Goal: Task Accomplishment & Management: Complete application form

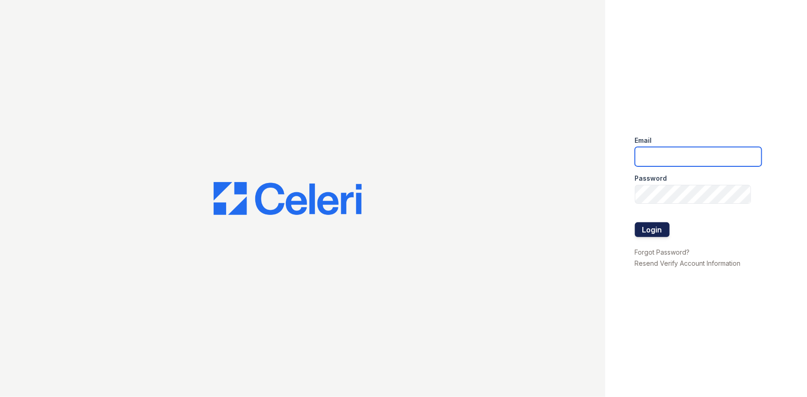
type input "arriveunionwharf@trinity-pm.com"
click at [652, 226] on button "Login" at bounding box center [652, 229] width 35 height 15
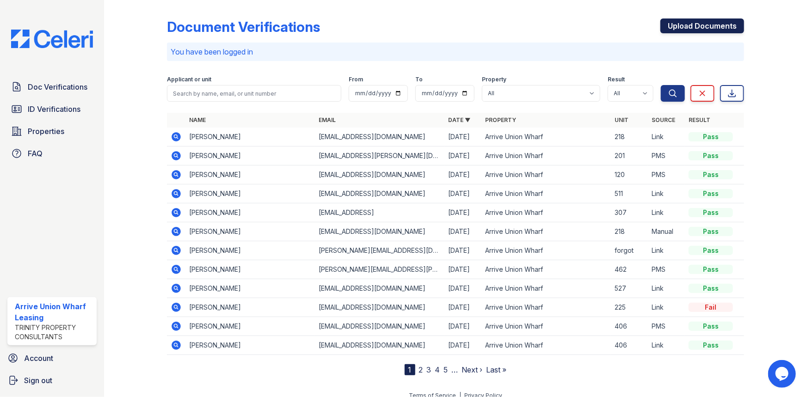
click at [682, 25] on link "Upload Documents" at bounding box center [703, 26] width 84 height 15
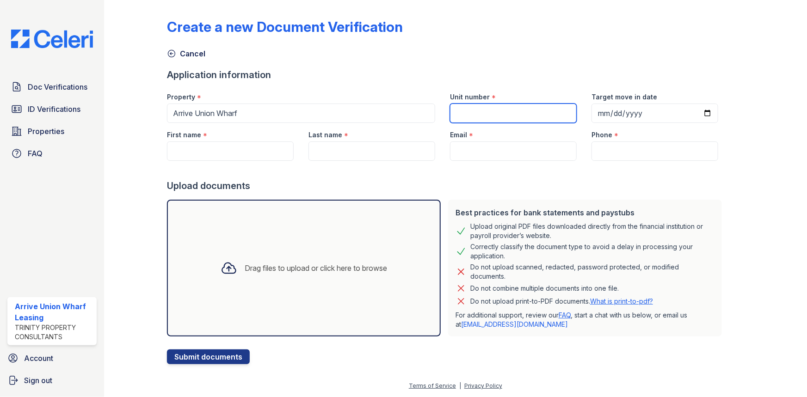
click at [507, 113] on input "Unit number" at bounding box center [513, 113] width 127 height 19
type input "218"
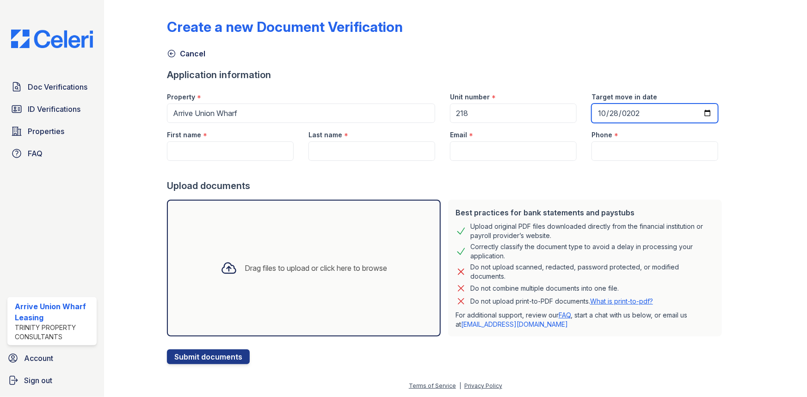
type input "2025-10-28"
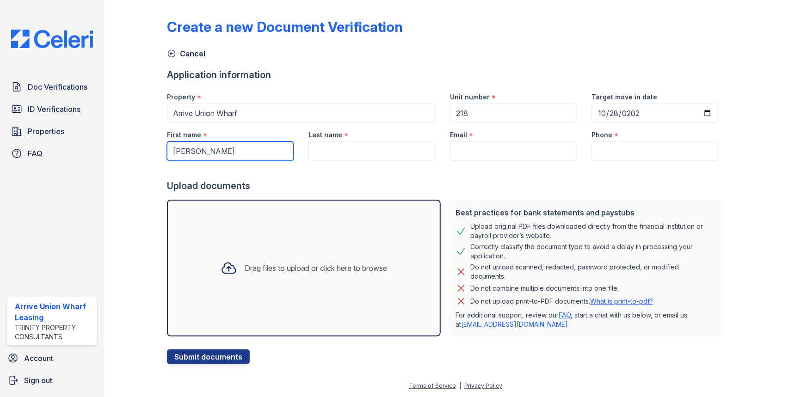
type input "Staci"
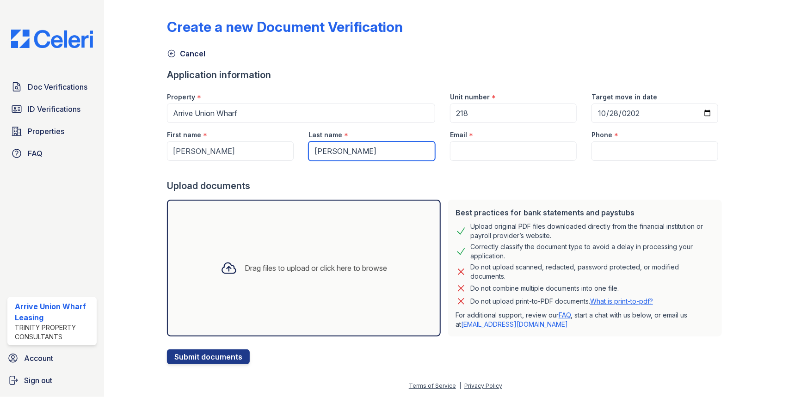
type input "Campbell"
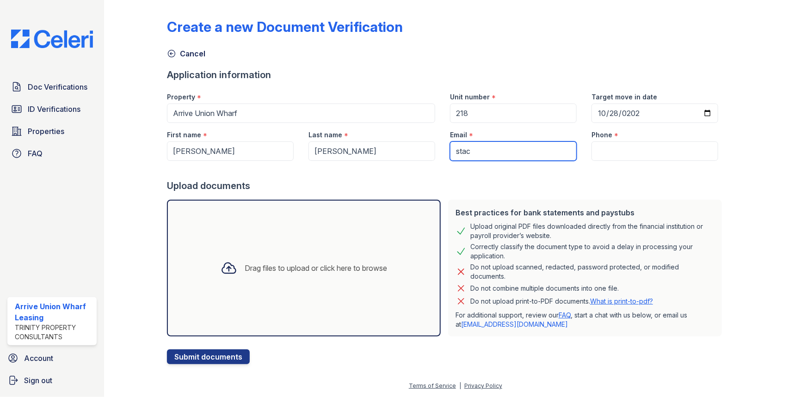
type input "stacikarene@gmail.com"
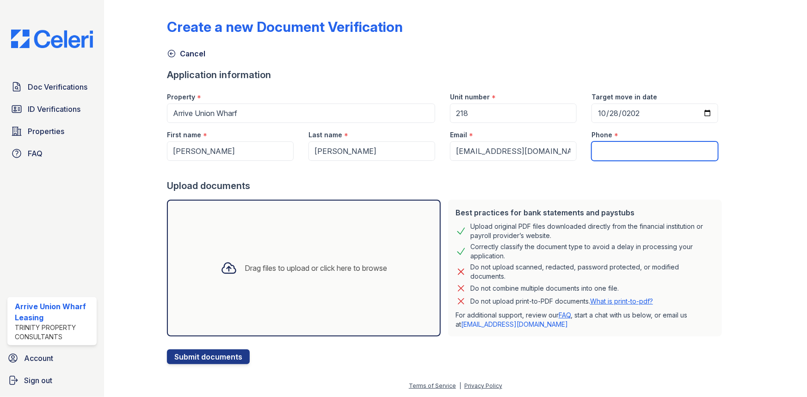
click at [605, 148] on input "Phone" at bounding box center [655, 151] width 127 height 19
paste input "(561) 309-7657"
type input "(561) 309-7657"
click at [310, 275] on div "Drag files to upload or click here to browse" at bounding box center [303, 268] width 181 height 31
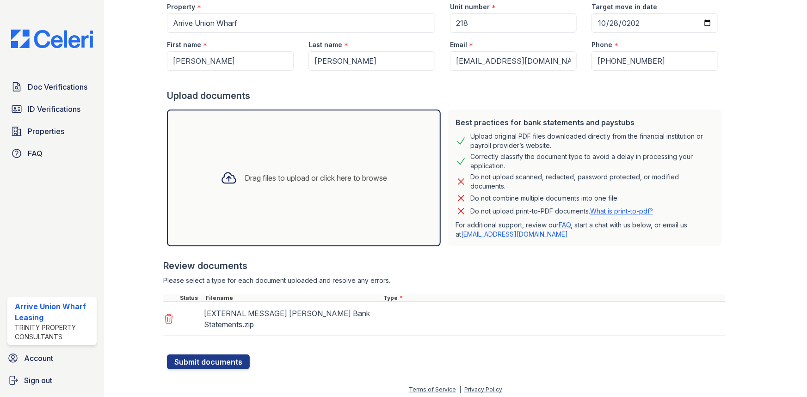
scroll to position [93, 0]
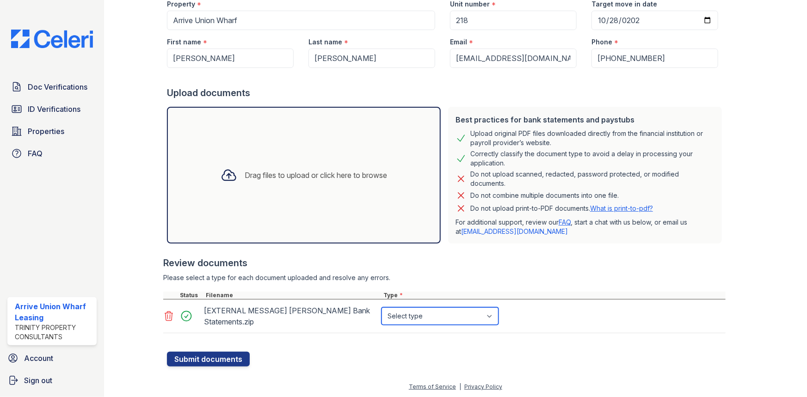
click at [417, 315] on select "Select type Paystub Bank Statement Offer Letter Tax Documents Benefit Award Let…" at bounding box center [440, 317] width 117 height 18
select select "bank_statement"
click at [382, 308] on select "Select type Paystub Bank Statement Offer Letter Tax Documents Benefit Award Let…" at bounding box center [440, 317] width 117 height 18
click at [214, 358] on button "Submit documents" at bounding box center [208, 359] width 83 height 15
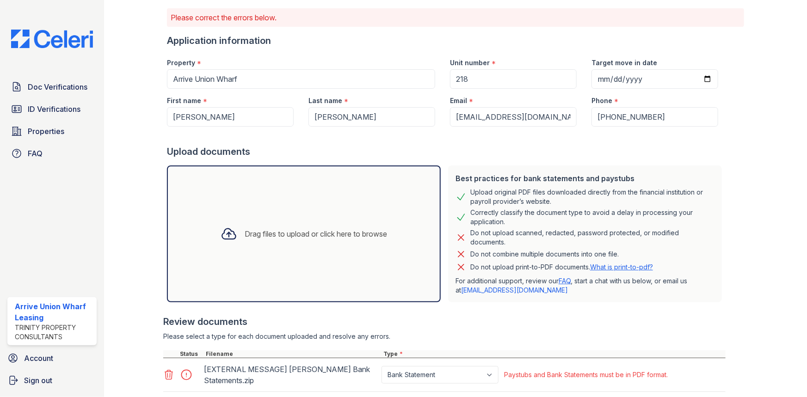
scroll to position [119, 0]
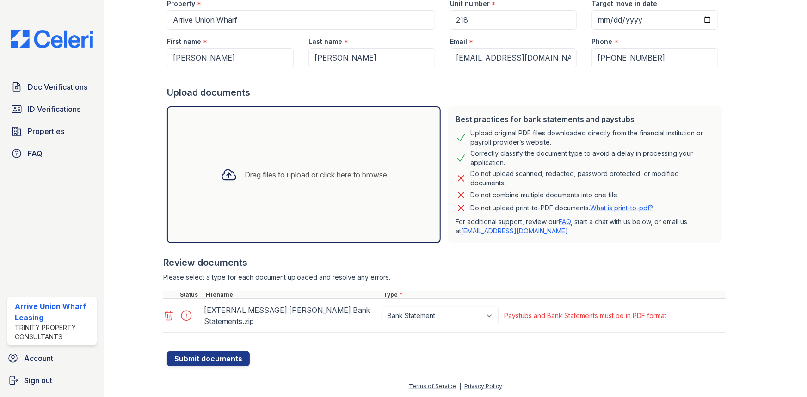
click at [165, 315] on icon at bounding box center [168, 315] width 11 height 11
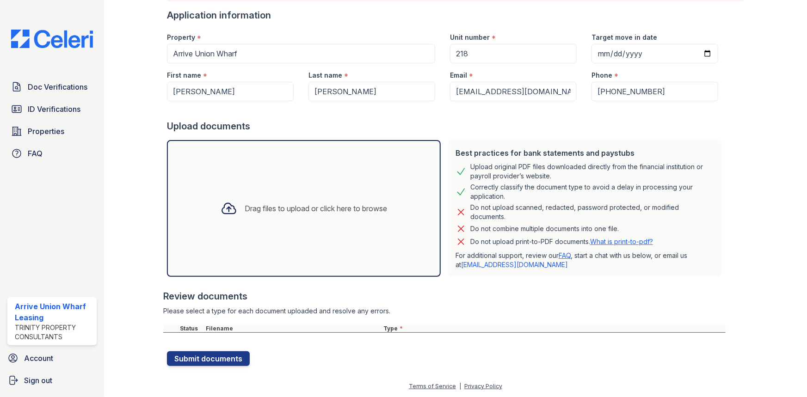
click at [266, 207] on div "Drag files to upload or click here to browse" at bounding box center [316, 208] width 142 height 11
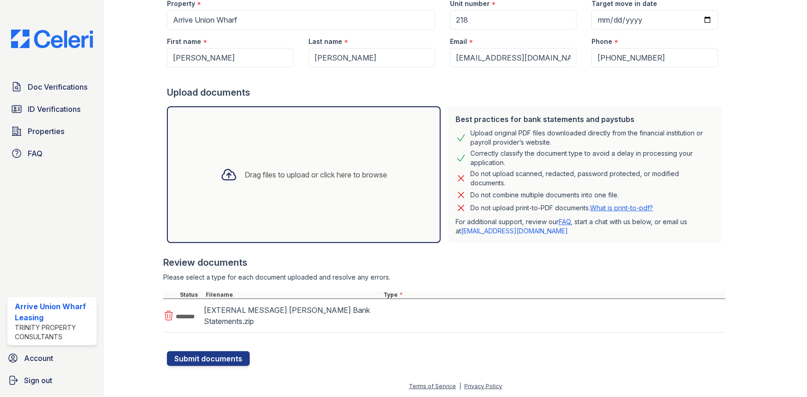
click at [168, 315] on icon at bounding box center [168, 315] width 11 height 11
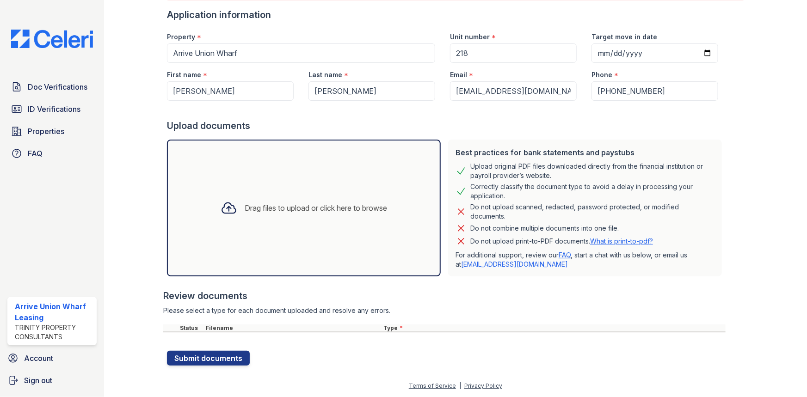
scroll to position [86, 0]
click at [254, 205] on div "Drag files to upload or click here to browse" at bounding box center [316, 208] width 142 height 11
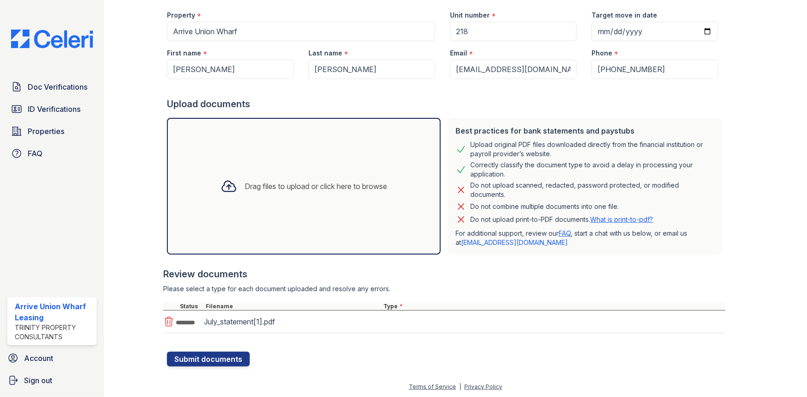
scroll to position [111, 0]
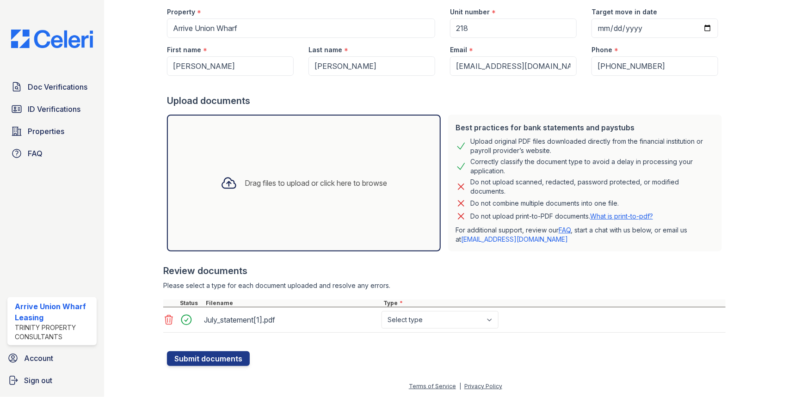
click at [245, 189] on div "Drag files to upload or click here to browse" at bounding box center [303, 182] width 181 height 31
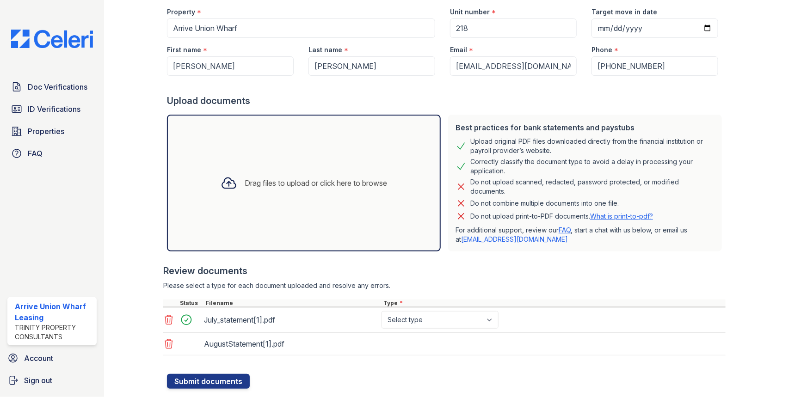
scroll to position [119, 0]
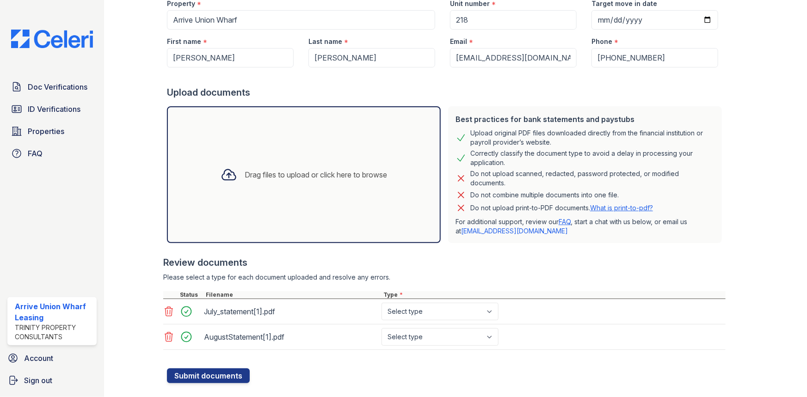
click at [227, 170] on icon at bounding box center [229, 175] width 17 height 17
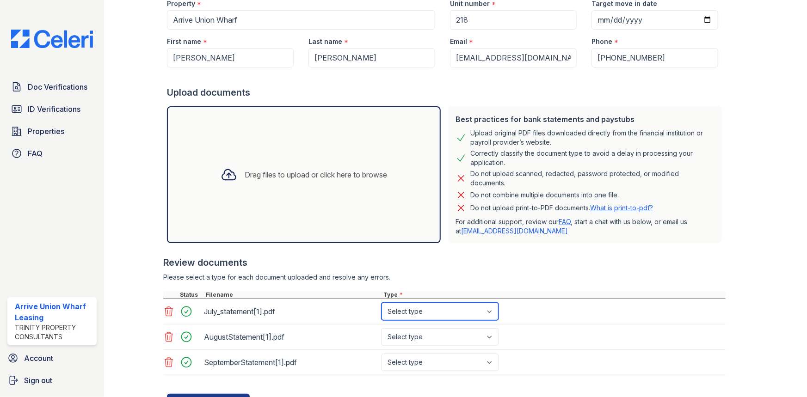
click at [420, 312] on select "Select type Paystub Bank Statement Offer Letter Tax Documents Benefit Award Let…" at bounding box center [440, 312] width 117 height 18
select select "bank_statement"
click at [382, 303] on select "Select type Paystub Bank Statement Offer Letter Tax Documents Benefit Award Let…" at bounding box center [440, 312] width 117 height 18
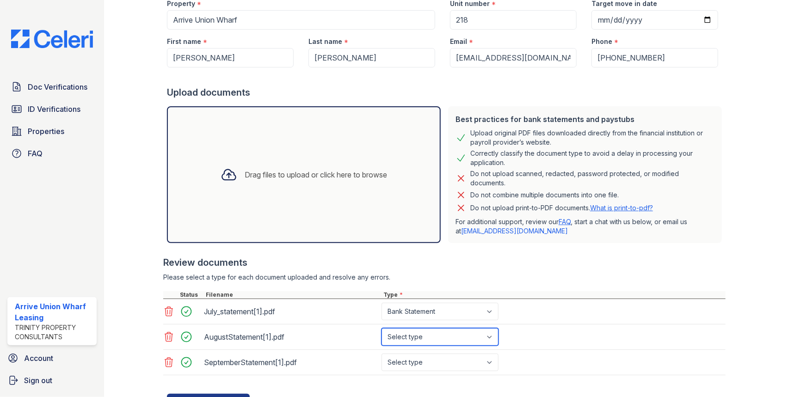
click at [437, 334] on select "Select type Paystub Bank Statement Offer Letter Tax Documents Benefit Award Let…" at bounding box center [440, 337] width 117 height 18
select select "bank_statement"
click at [382, 328] on select "Select type Paystub Bank Statement Offer Letter Tax Documents Benefit Award Let…" at bounding box center [440, 337] width 117 height 18
drag, startPoint x: 434, startPoint y: 362, endPoint x: 435, endPoint y: 353, distance: 9.4
click at [434, 362] on select "Select type Paystub Bank Statement Offer Letter Tax Documents Benefit Award Let…" at bounding box center [440, 363] width 117 height 18
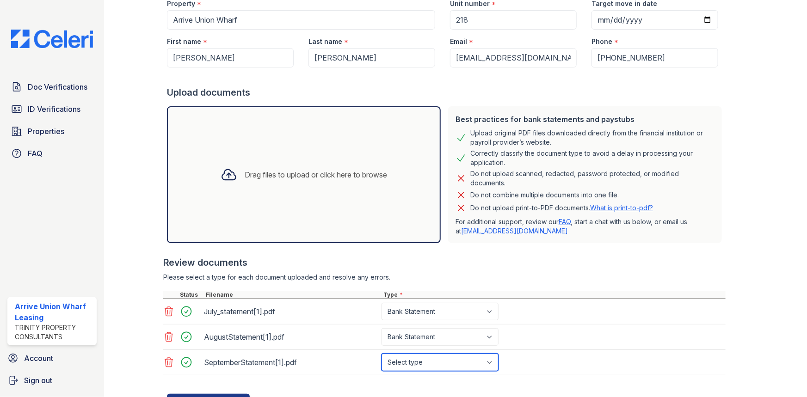
select select "bank_statement"
click at [382, 354] on select "Select type Paystub Bank Statement Offer Letter Tax Documents Benefit Award Let…" at bounding box center [440, 363] width 117 height 18
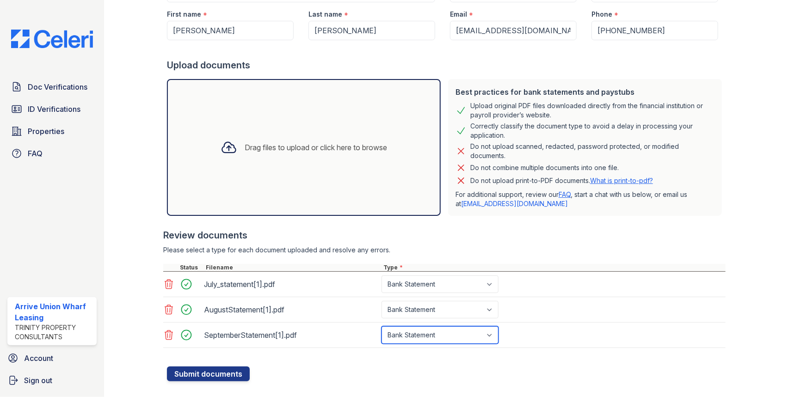
scroll to position [161, 0]
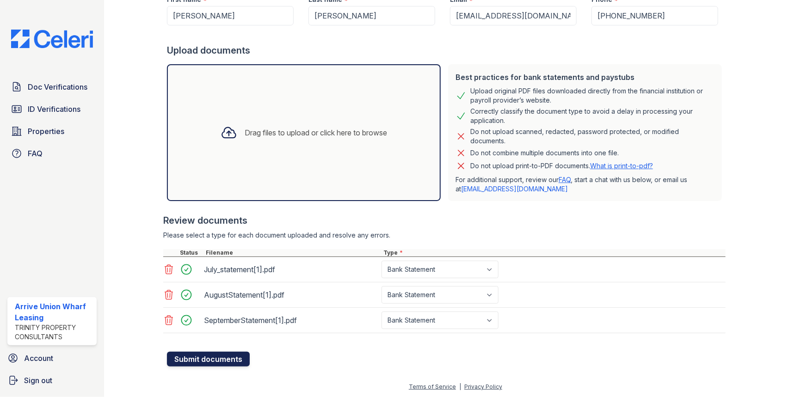
click at [205, 358] on button "Submit documents" at bounding box center [208, 359] width 83 height 15
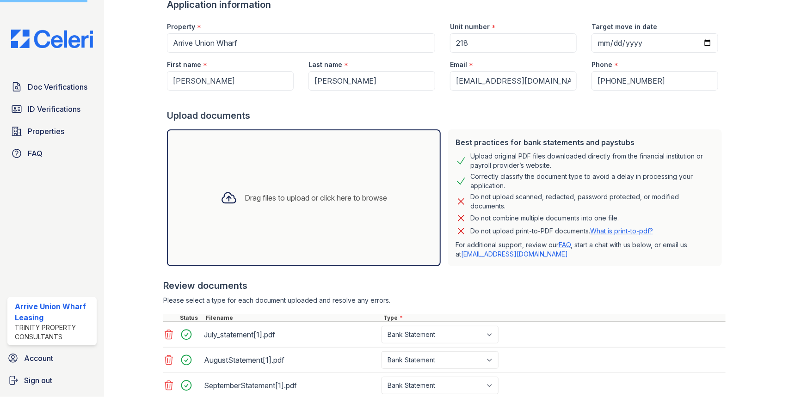
scroll to position [0, 0]
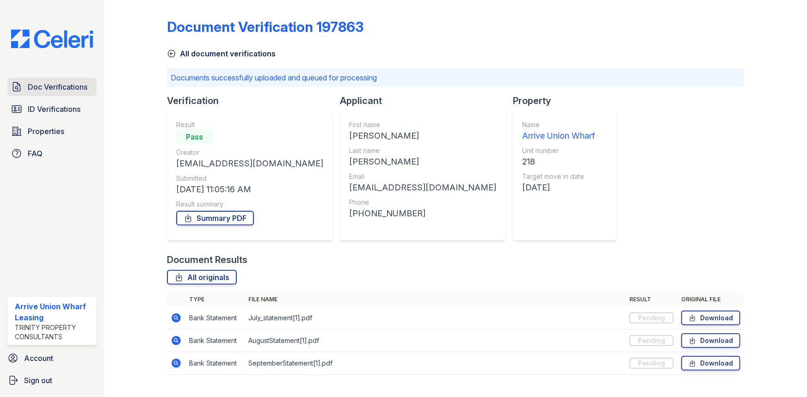
click at [52, 86] on span "Doc Verifications" at bounding box center [58, 86] width 60 height 11
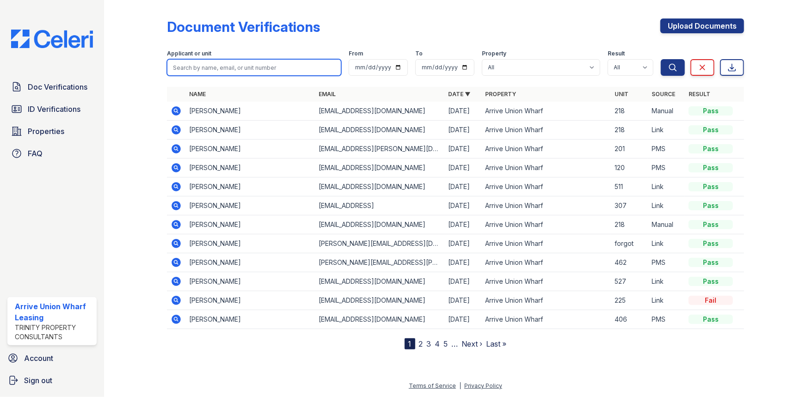
click at [222, 71] on input "search" at bounding box center [254, 67] width 174 height 17
type input "xiao"
click at [661, 59] on button "Search" at bounding box center [673, 67] width 24 height 17
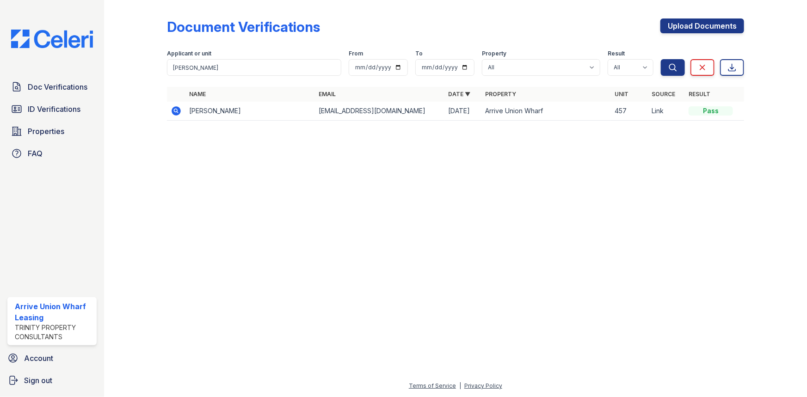
click at [173, 111] on icon at bounding box center [176, 110] width 9 height 9
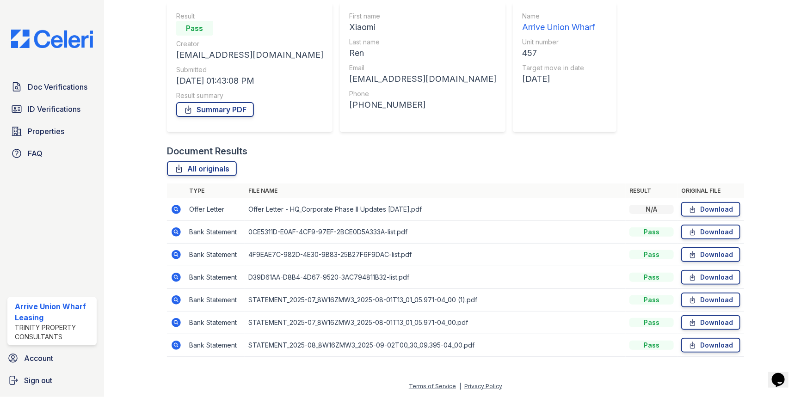
click at [173, 208] on icon at bounding box center [176, 209] width 11 height 11
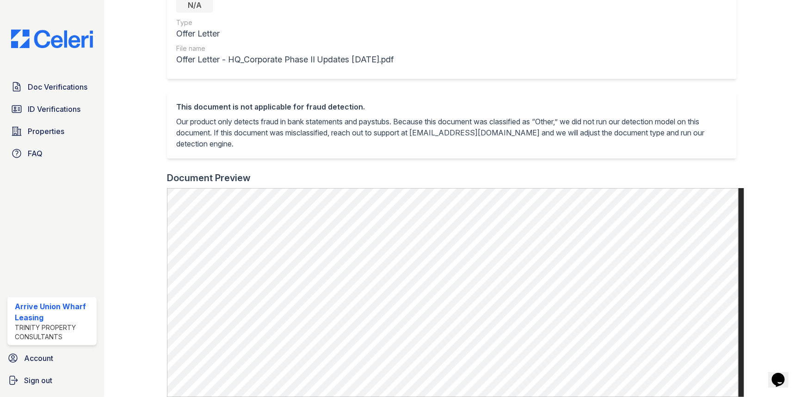
scroll to position [126, 0]
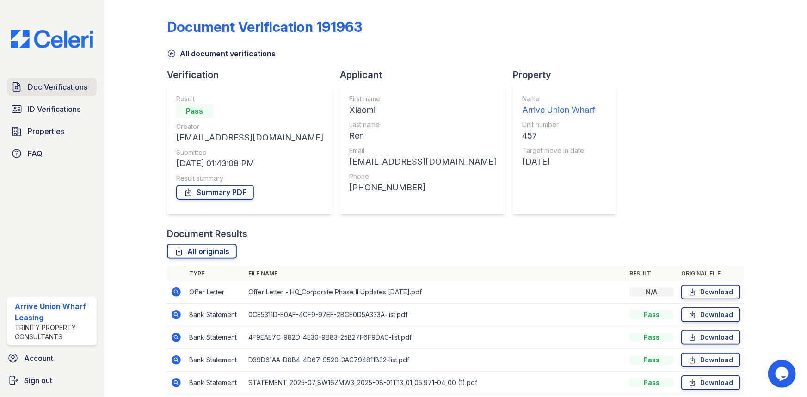
click at [50, 88] on span "Doc Verifications" at bounding box center [58, 86] width 60 height 11
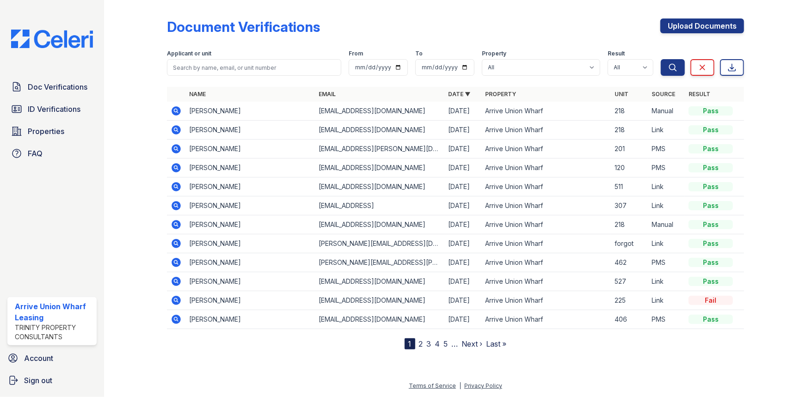
click at [177, 148] on icon at bounding box center [176, 148] width 11 height 11
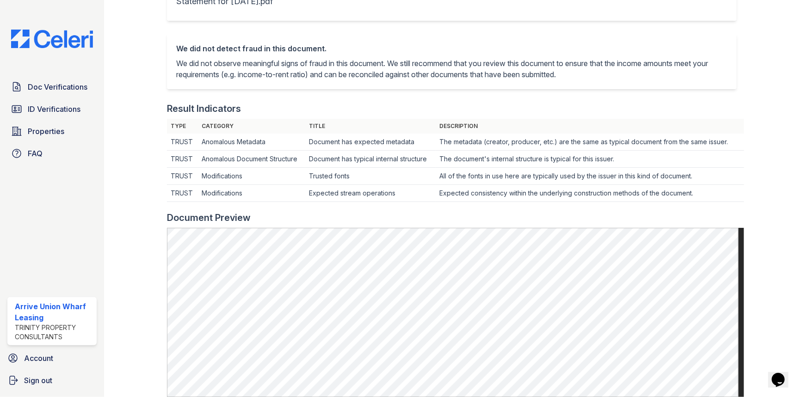
scroll to position [294, 0]
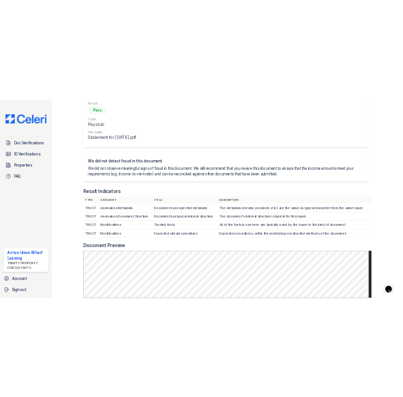
scroll to position [294, 0]
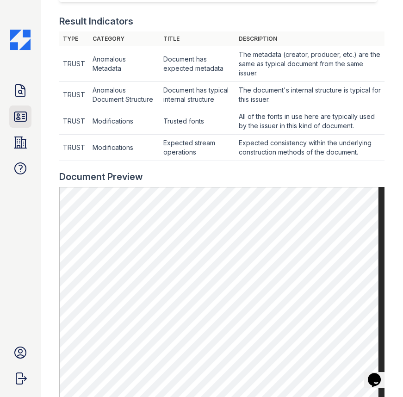
click at [14, 110] on icon at bounding box center [20, 116] width 15 height 15
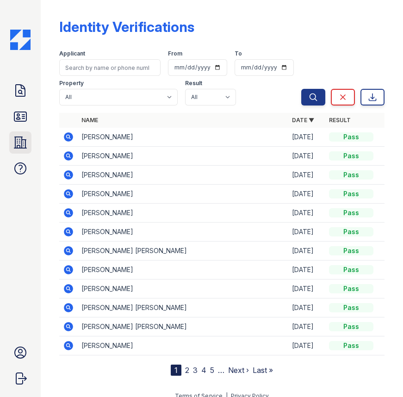
click at [17, 147] on icon at bounding box center [20, 142] width 12 height 11
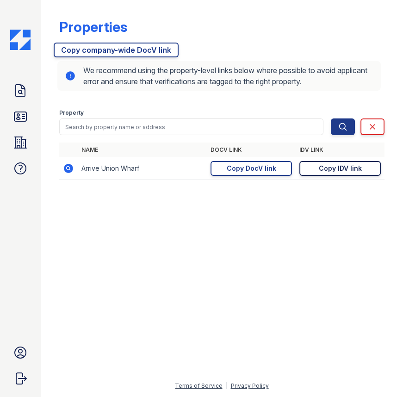
click at [341, 167] on div "Copy IDV link" at bounding box center [340, 168] width 43 height 9
